Goal: Task Accomplishment & Management: Manage account settings

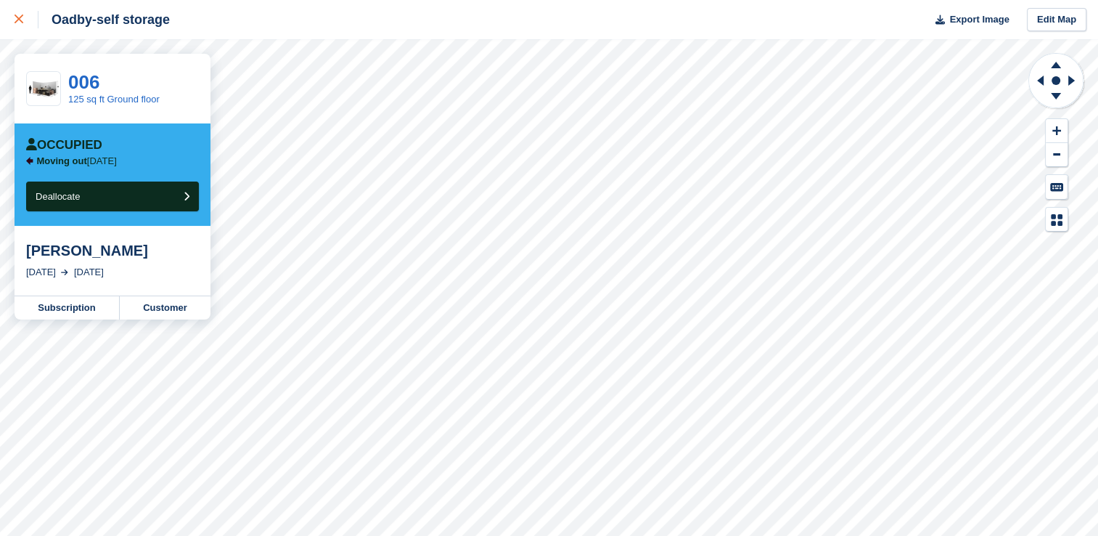
click at [15, 20] on icon at bounding box center [19, 19] width 9 height 9
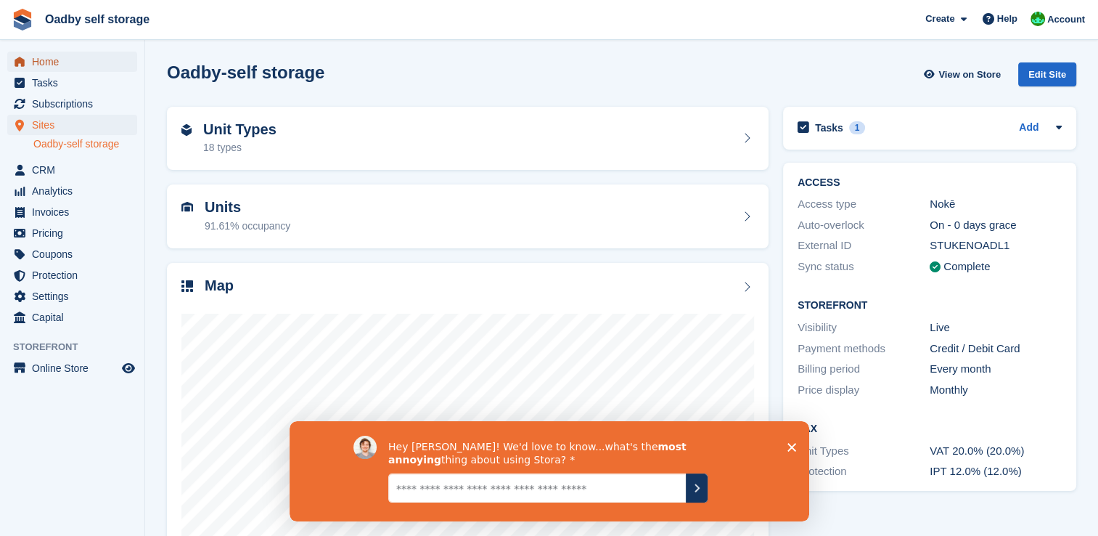
click at [51, 69] on span "Home" at bounding box center [75, 62] width 87 height 20
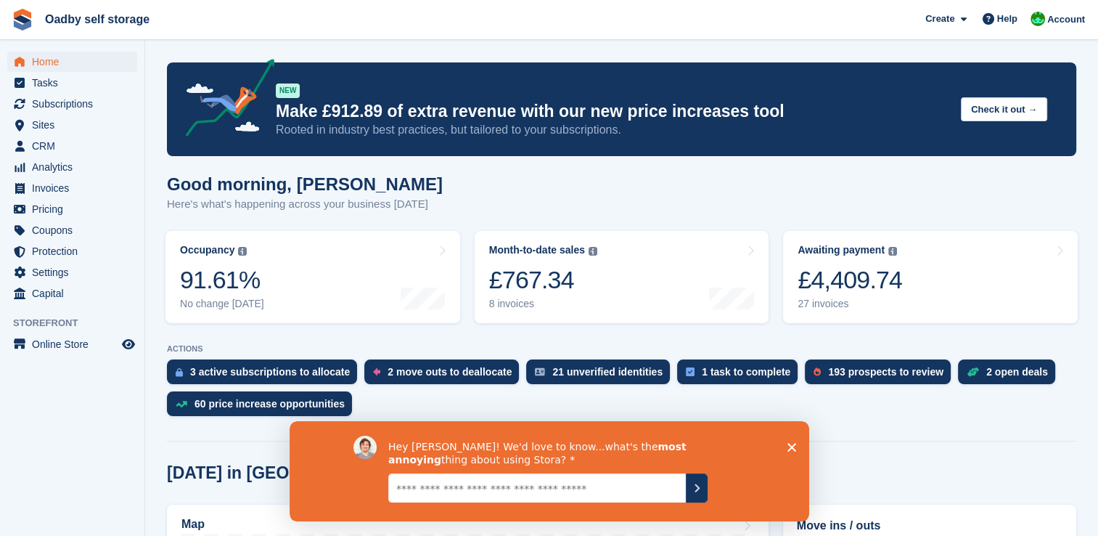
click at [790, 443] on icon "Close survey" at bounding box center [791, 446] width 9 height 9
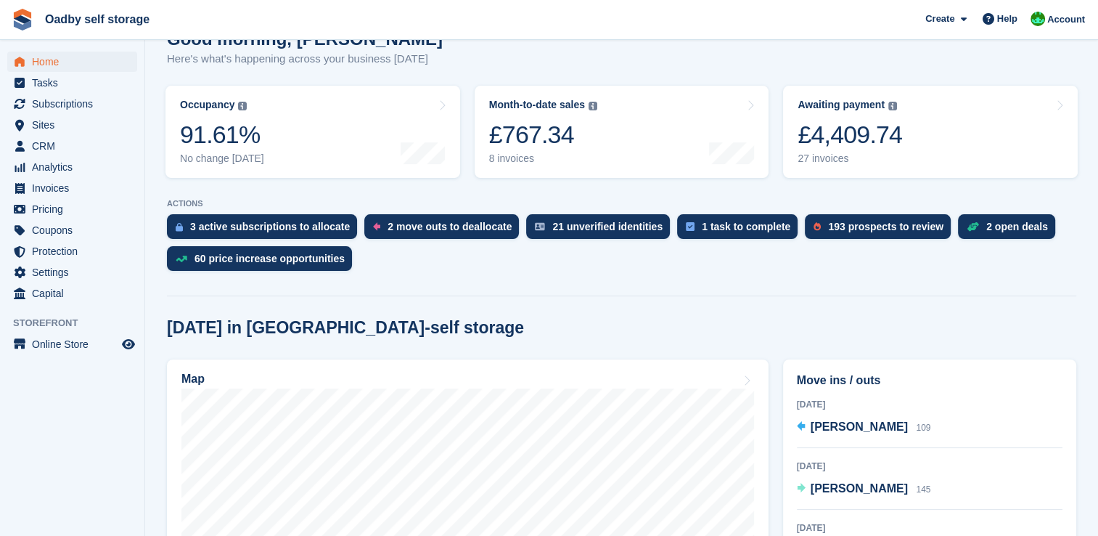
scroll to position [290, 0]
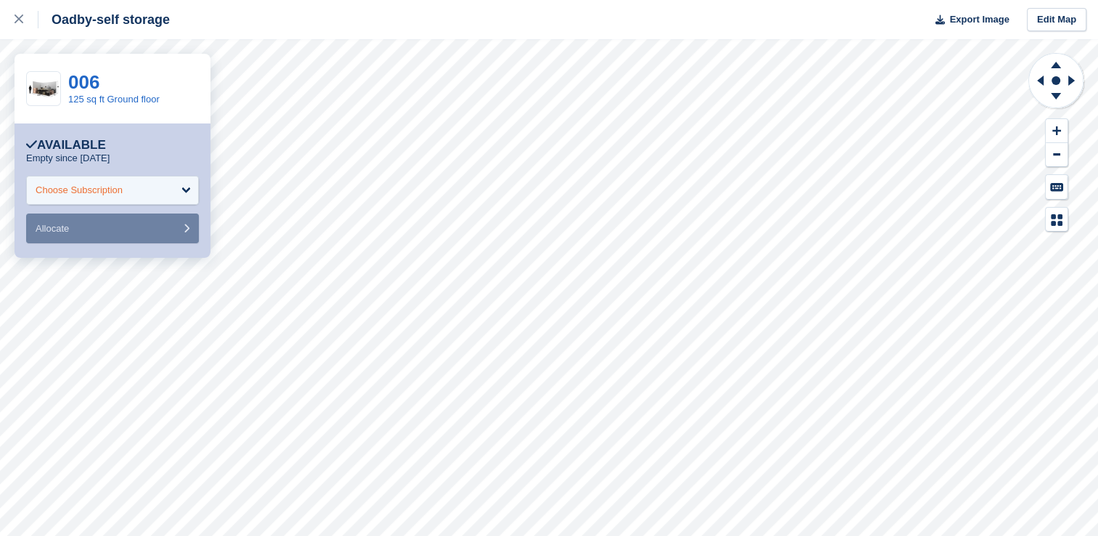
click at [182, 192] on div "Choose Subscription" at bounding box center [112, 190] width 173 height 29
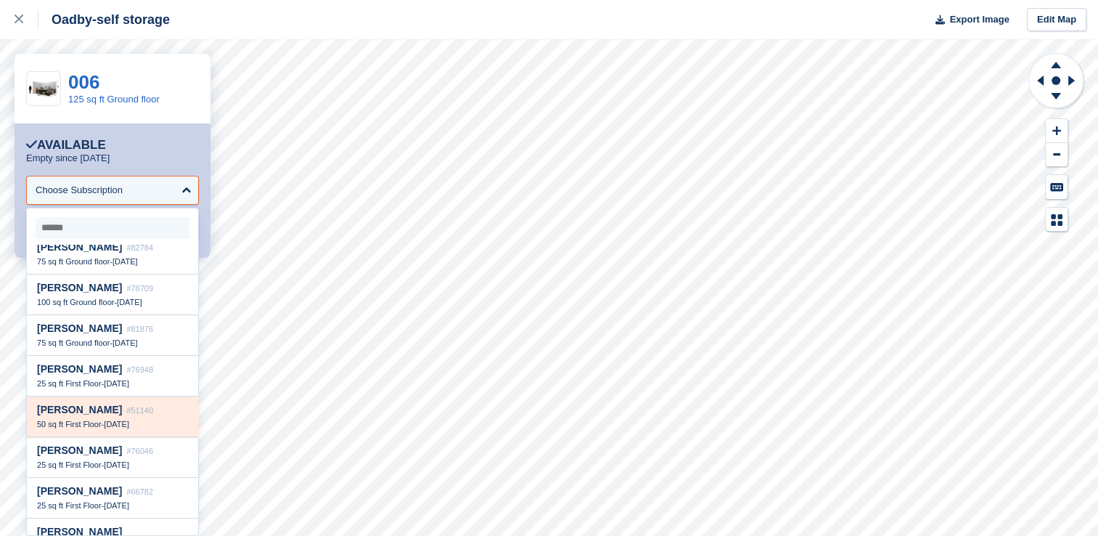
scroll to position [1742, 0]
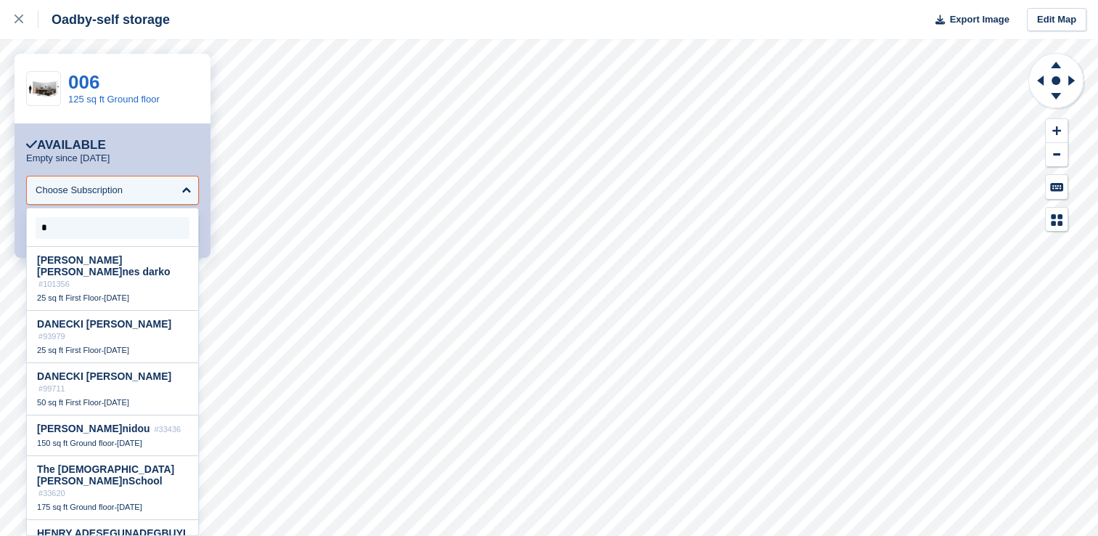
type input "**"
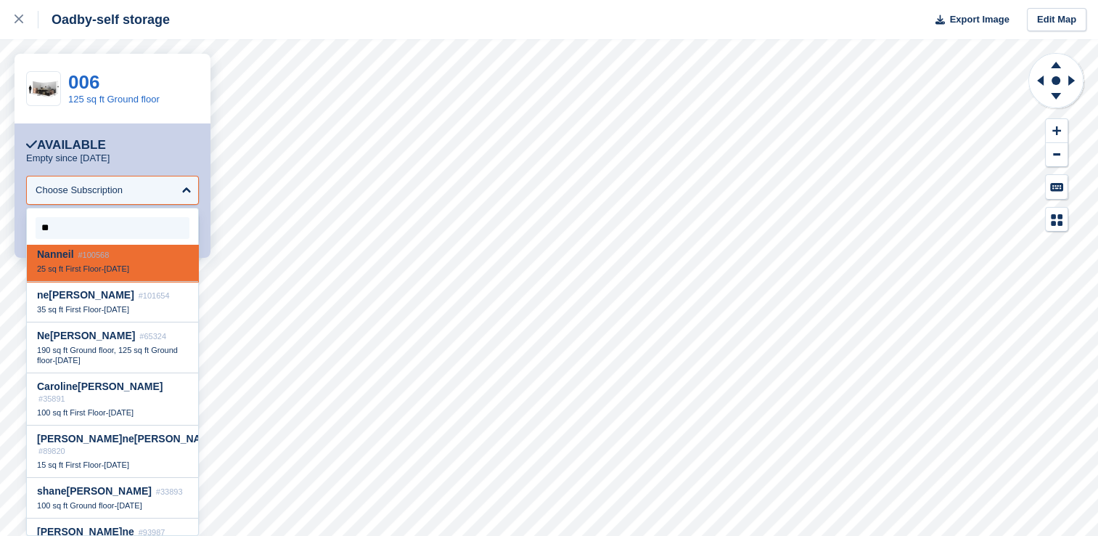
scroll to position [23, 0]
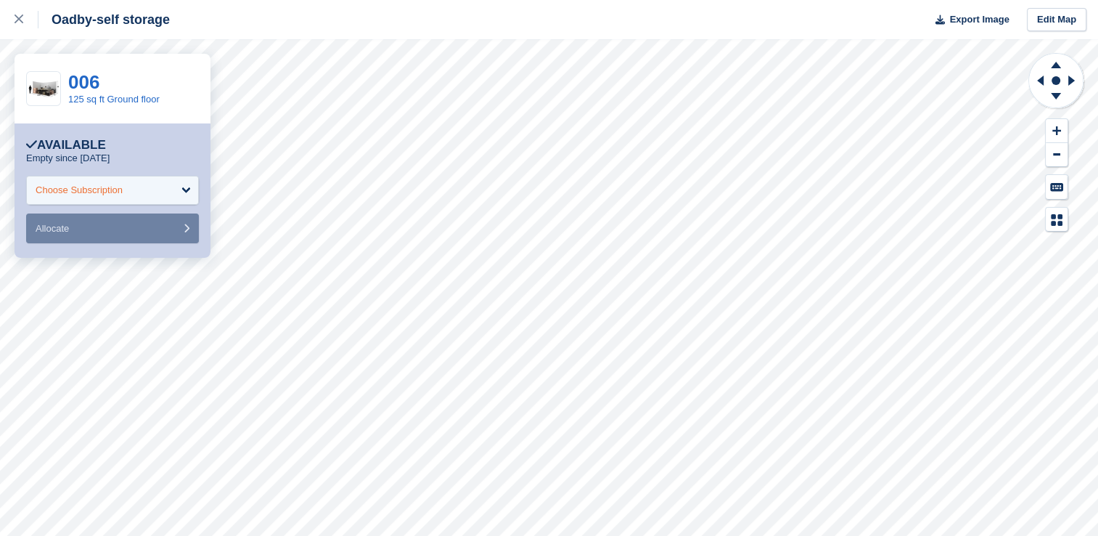
click at [54, 187] on div "Choose Subscription" at bounding box center [79, 190] width 87 height 15
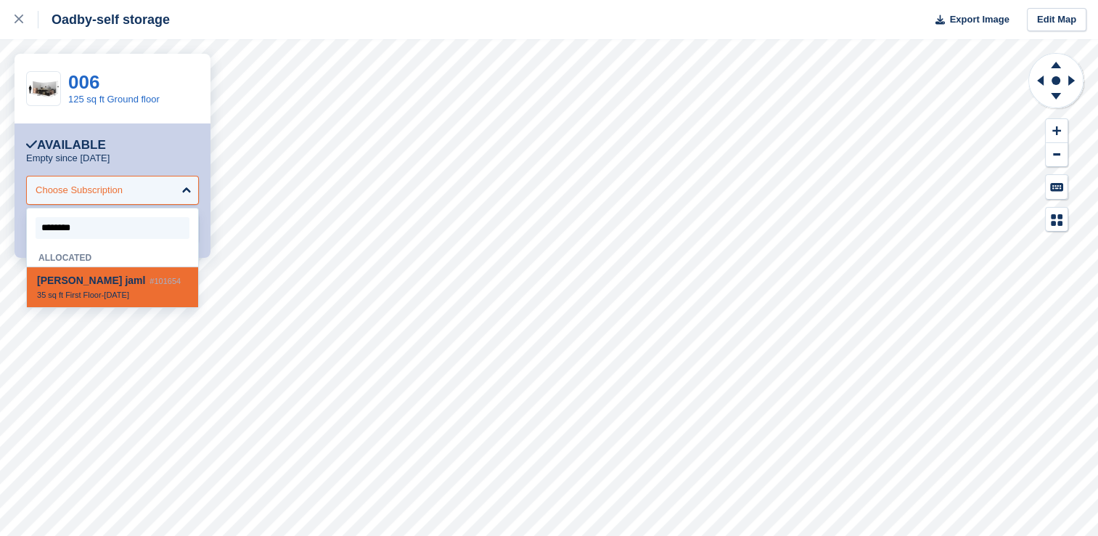
type input "*********"
select select "******"
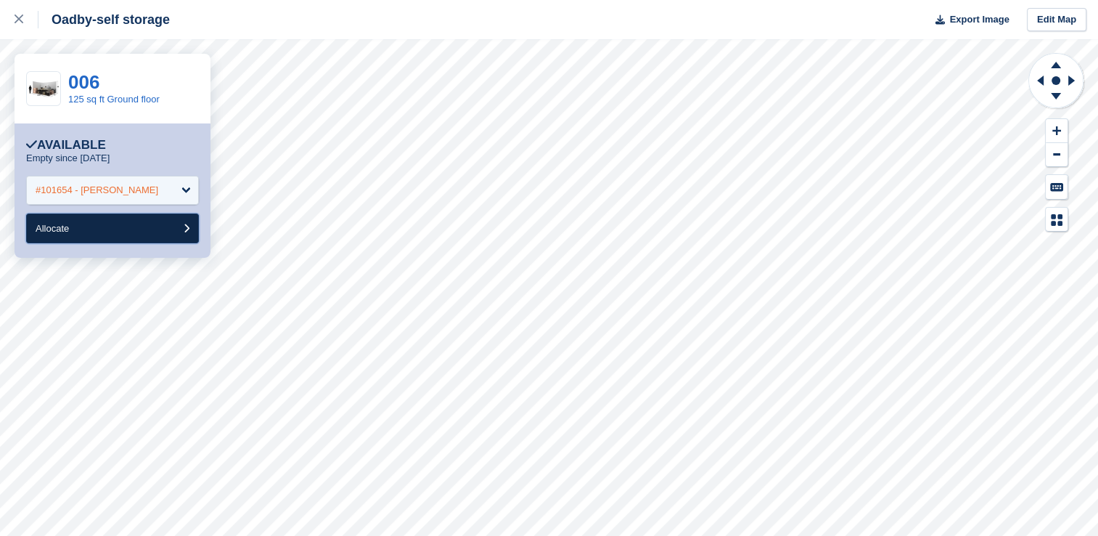
click at [118, 232] on button "Allocate" at bounding box center [112, 228] width 173 height 30
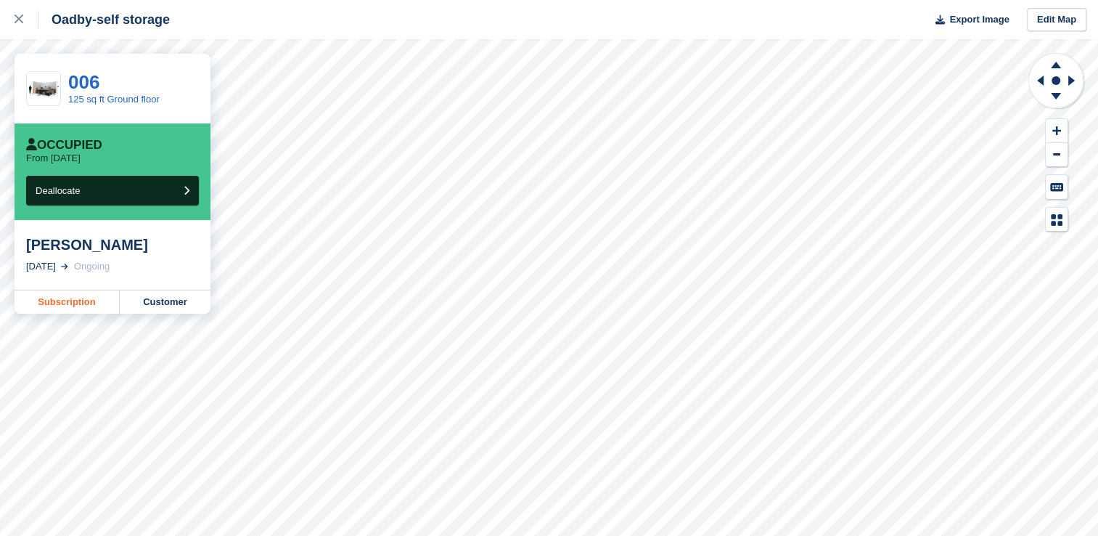
click at [72, 306] on link "Subscription" at bounding box center [67, 301] width 105 height 23
click at [75, 306] on link "Subscription" at bounding box center [67, 301] width 105 height 23
click at [457, 25] on div "Oadby-self storage Export Image Edit Map" at bounding box center [549, 19] width 1098 height 39
click at [15, 14] on div at bounding box center [27, 19] width 24 height 17
click at [13, 19] on link at bounding box center [19, 19] width 38 height 39
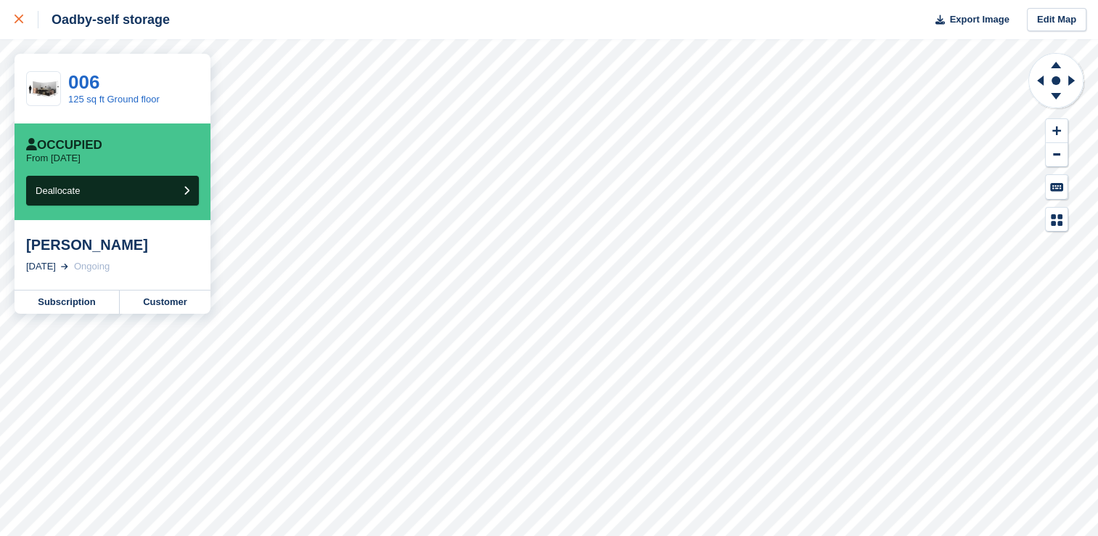
click at [15, 20] on icon at bounding box center [19, 19] width 9 height 9
click at [17, 13] on div at bounding box center [27, 19] width 24 height 17
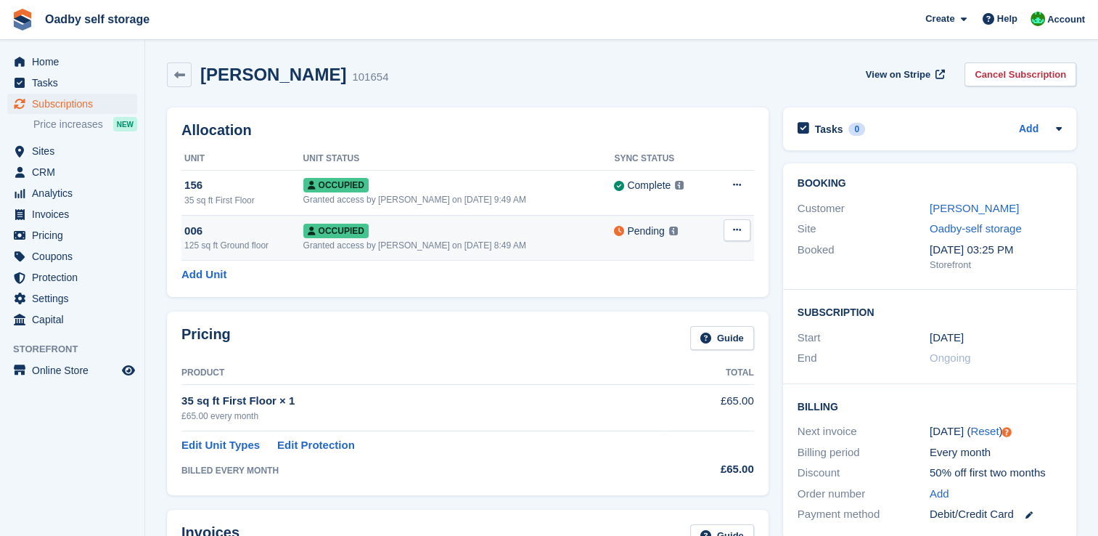
click at [742, 230] on button at bounding box center [737, 230] width 27 height 22
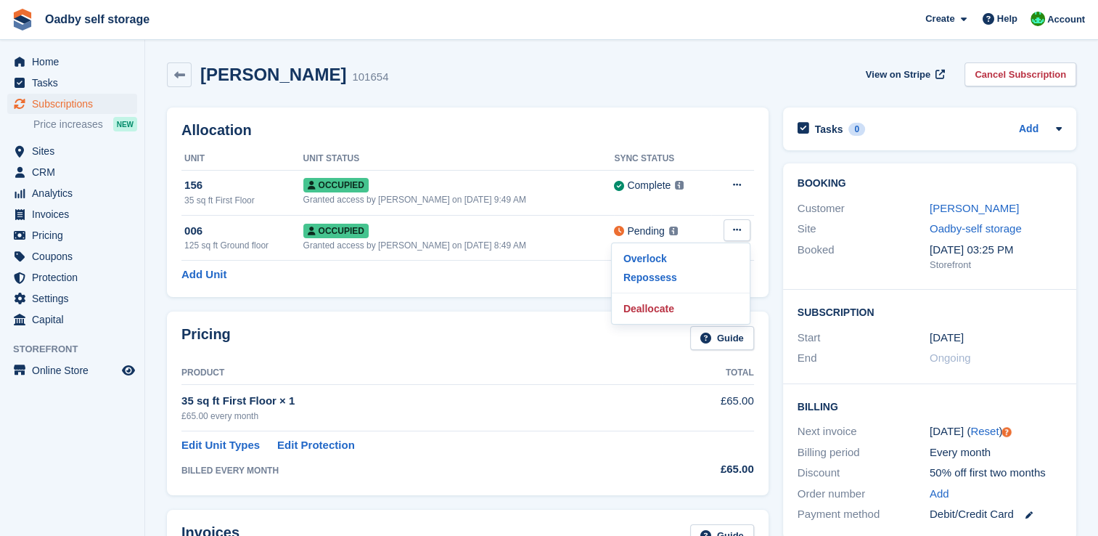
click at [557, 282] on div "Add Unit" at bounding box center [467, 274] width 573 height 17
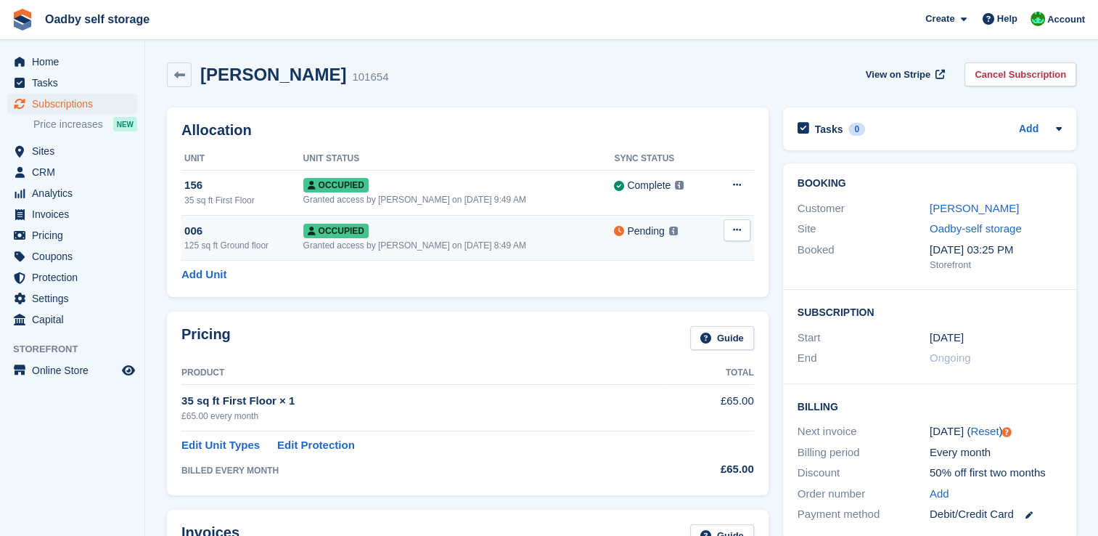
click at [740, 231] on icon at bounding box center [737, 229] width 8 height 9
click at [660, 259] on p "Overlock" at bounding box center [681, 258] width 126 height 19
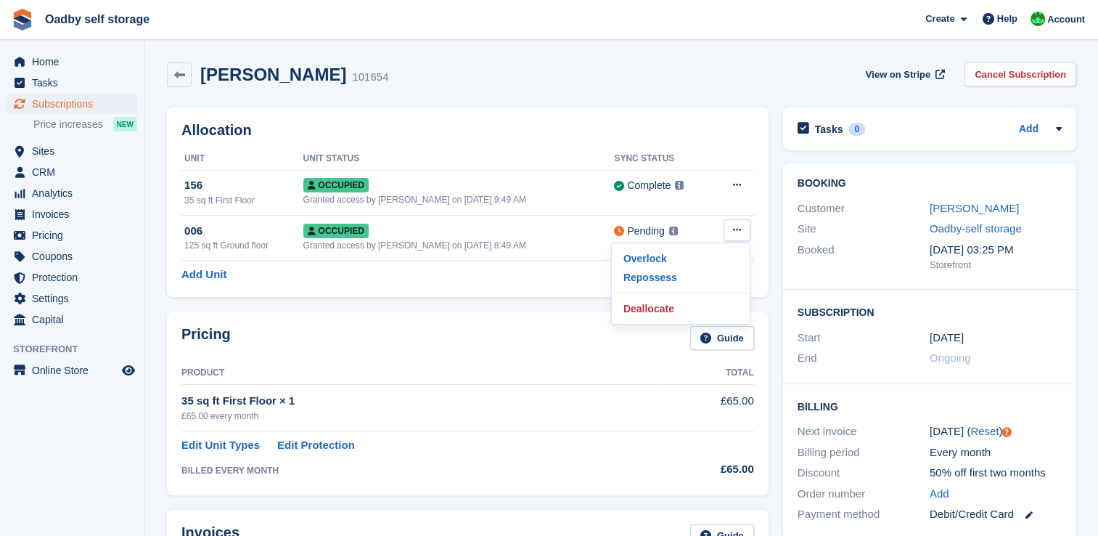
click at [753, 115] on div "Allocation Unit Unit Status Sync Status 156 35 sq ft First Floor Occupied Grant…" at bounding box center [468, 201] width 602 height 189
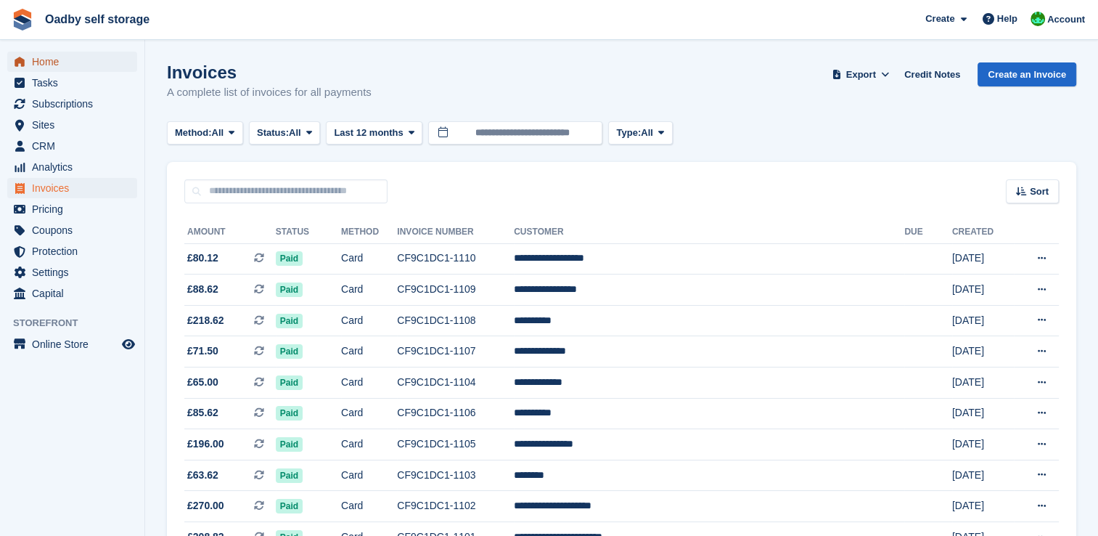
click at [49, 65] on span "Home" at bounding box center [75, 62] width 87 height 20
click at [60, 189] on span "Invoices" at bounding box center [75, 188] width 87 height 20
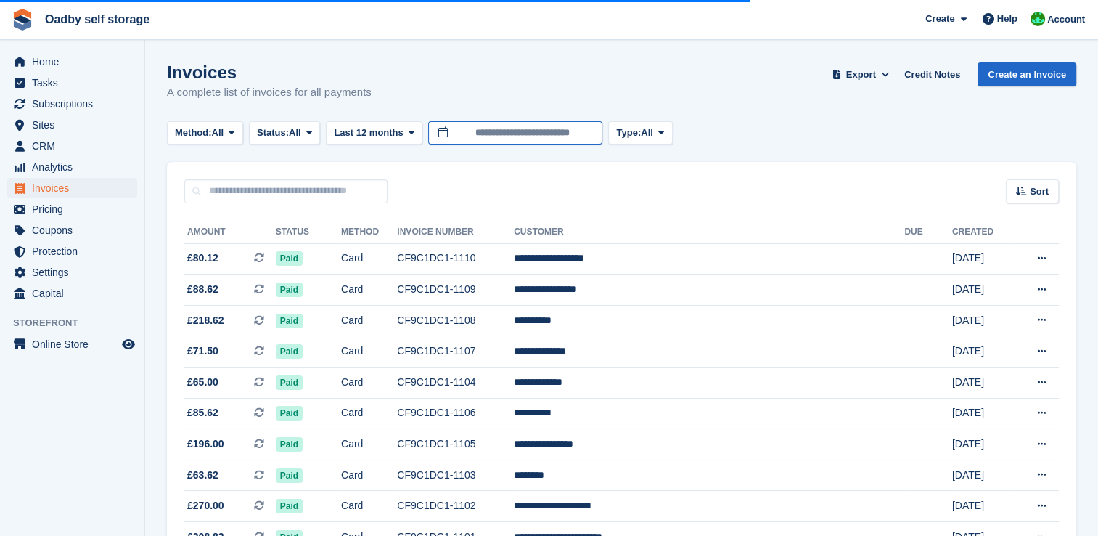
click at [561, 138] on input "**********" at bounding box center [515, 133] width 174 height 24
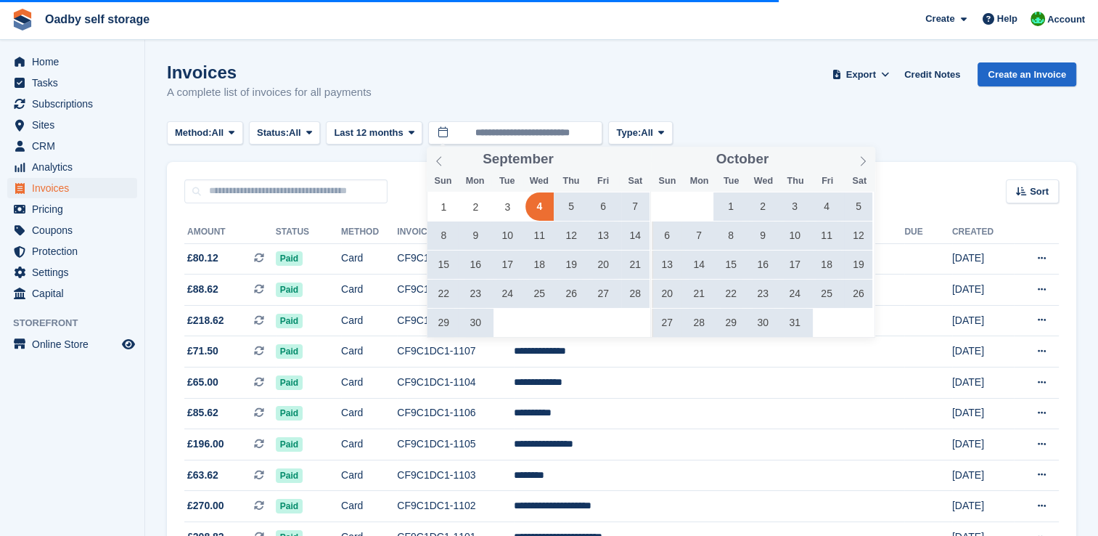
click at [570, 207] on span "5" at bounding box center [571, 206] width 28 height 28
type input "**********"
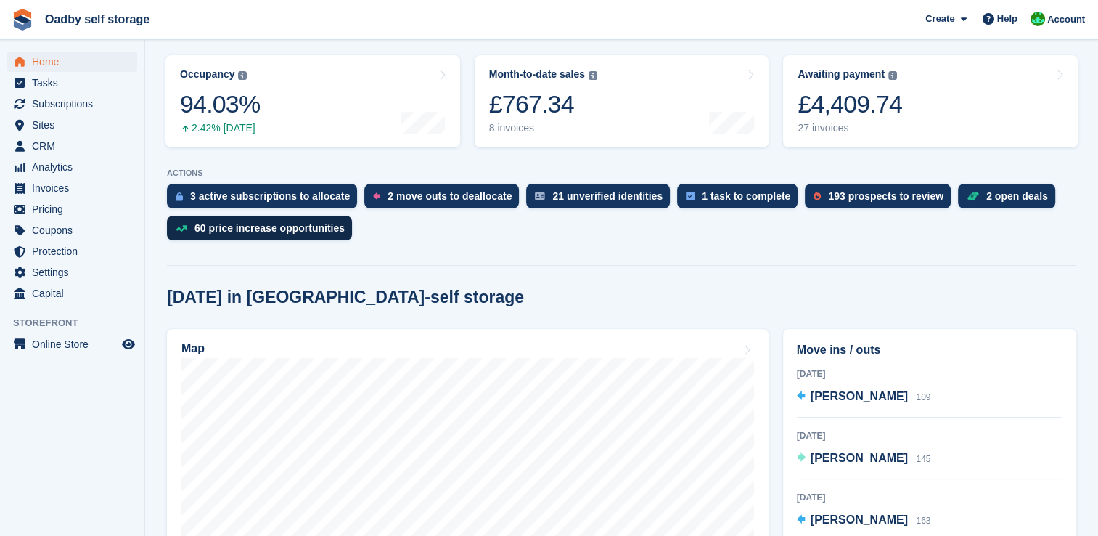
scroll to position [145, 0]
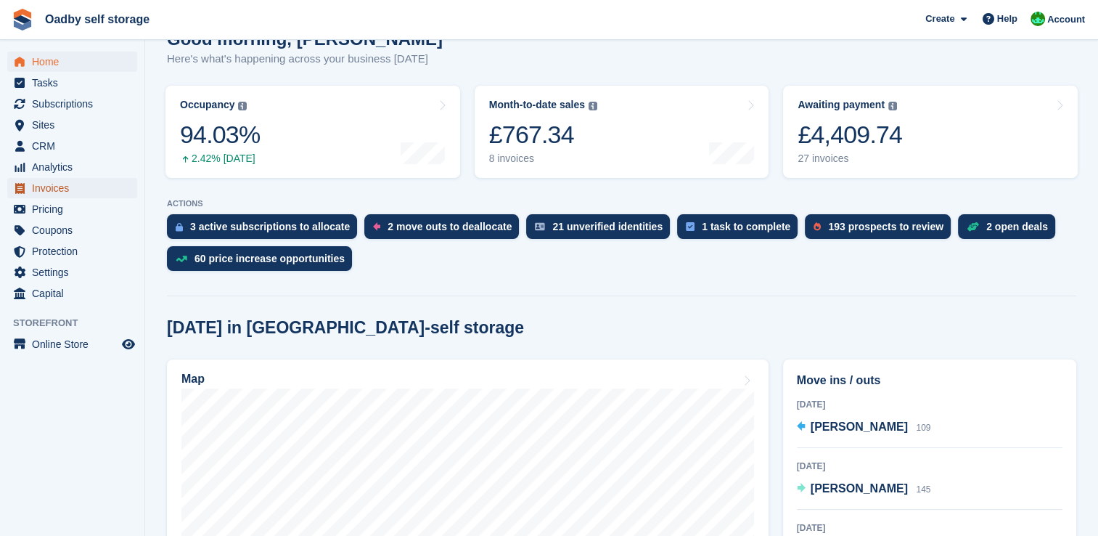
click at [49, 183] on span "Invoices" at bounding box center [75, 188] width 87 height 20
